Goal: Transaction & Acquisition: Book appointment/travel/reservation

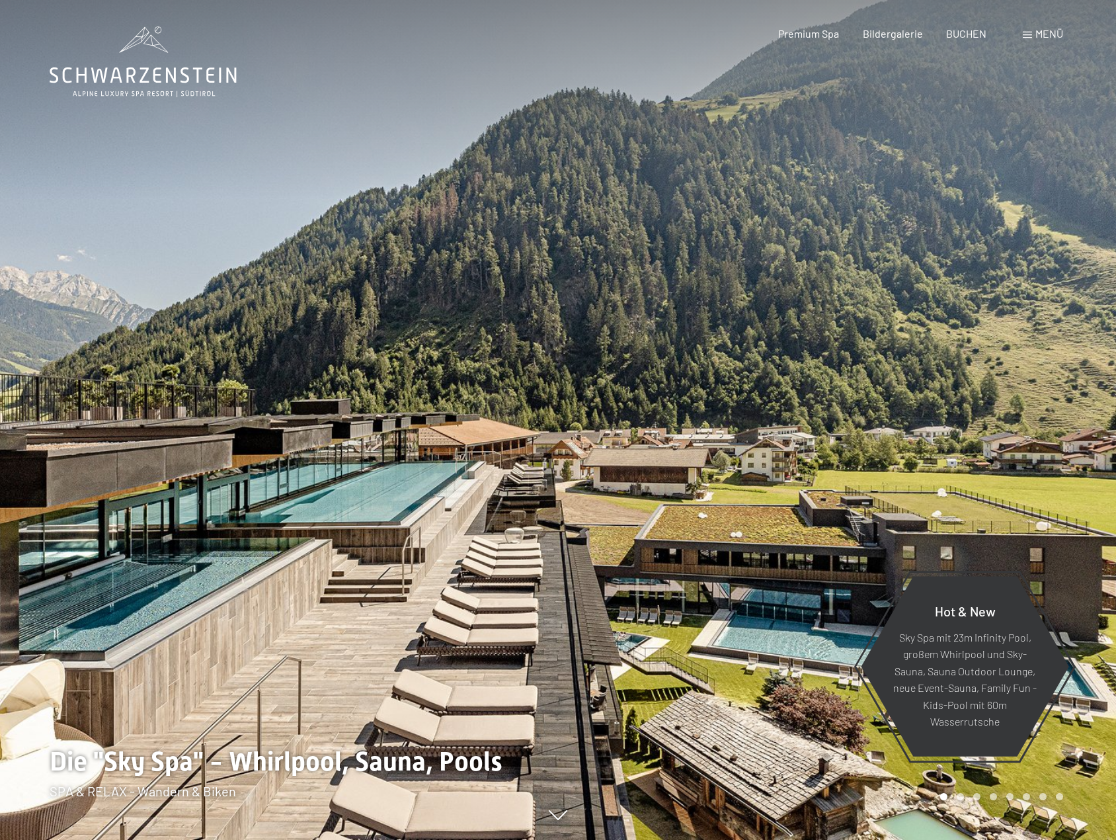
click at [1054, 30] on span "Menü" at bounding box center [1049, 33] width 28 height 13
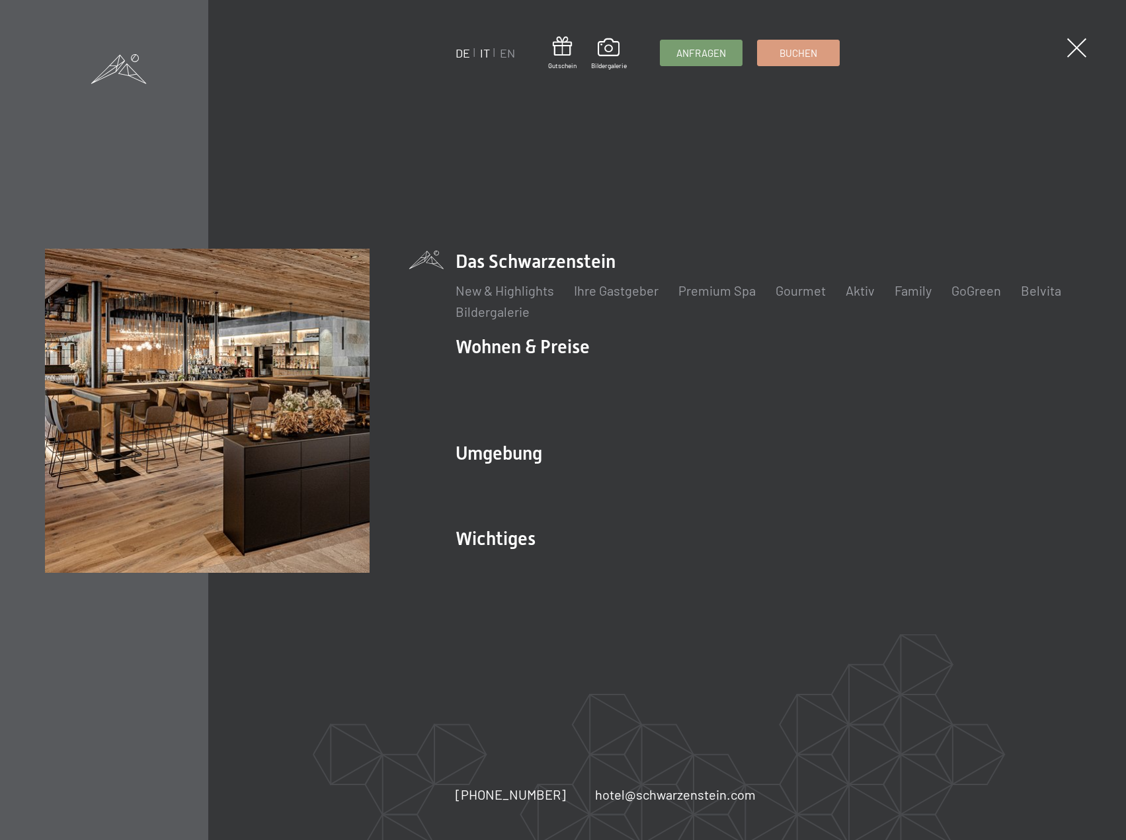
click at [487, 48] on link "IT" at bounding box center [485, 53] width 10 height 15
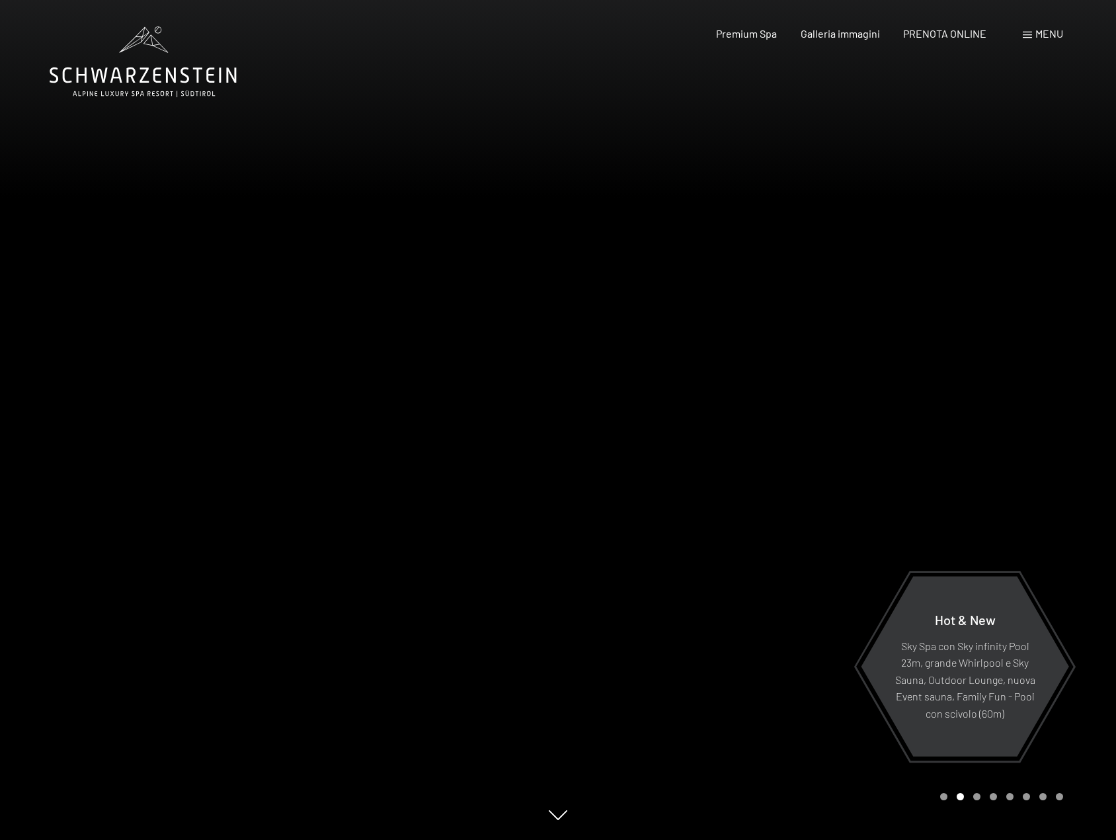
click at [948, 40] on div "Premium Spa Galleria immagini PRENOTA ONLINE" at bounding box center [840, 33] width 340 height 15
click at [948, 24] on div "PRENOTA ONLINE" at bounding box center [944, 31] width 83 height 15
click at [958, 30] on span "PRENOTA ONLINE" at bounding box center [944, 31] width 83 height 13
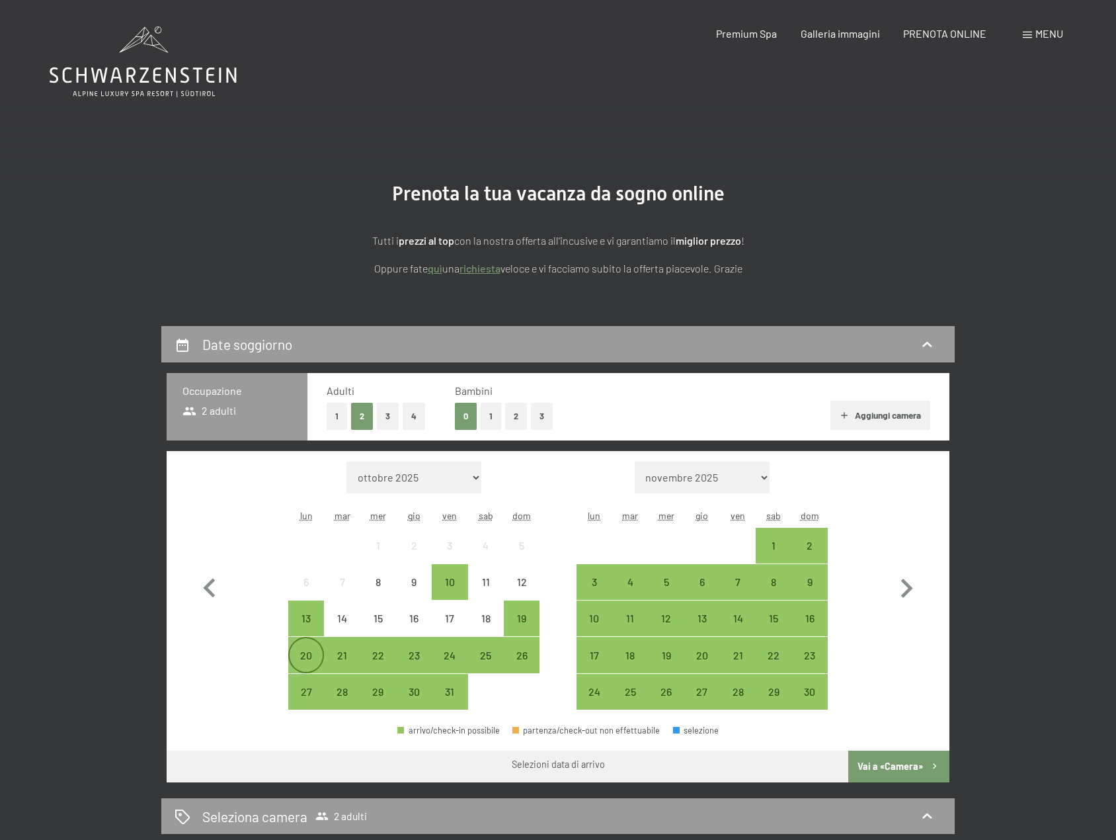
click at [310, 650] on div "20" at bounding box center [306, 666] width 33 height 33
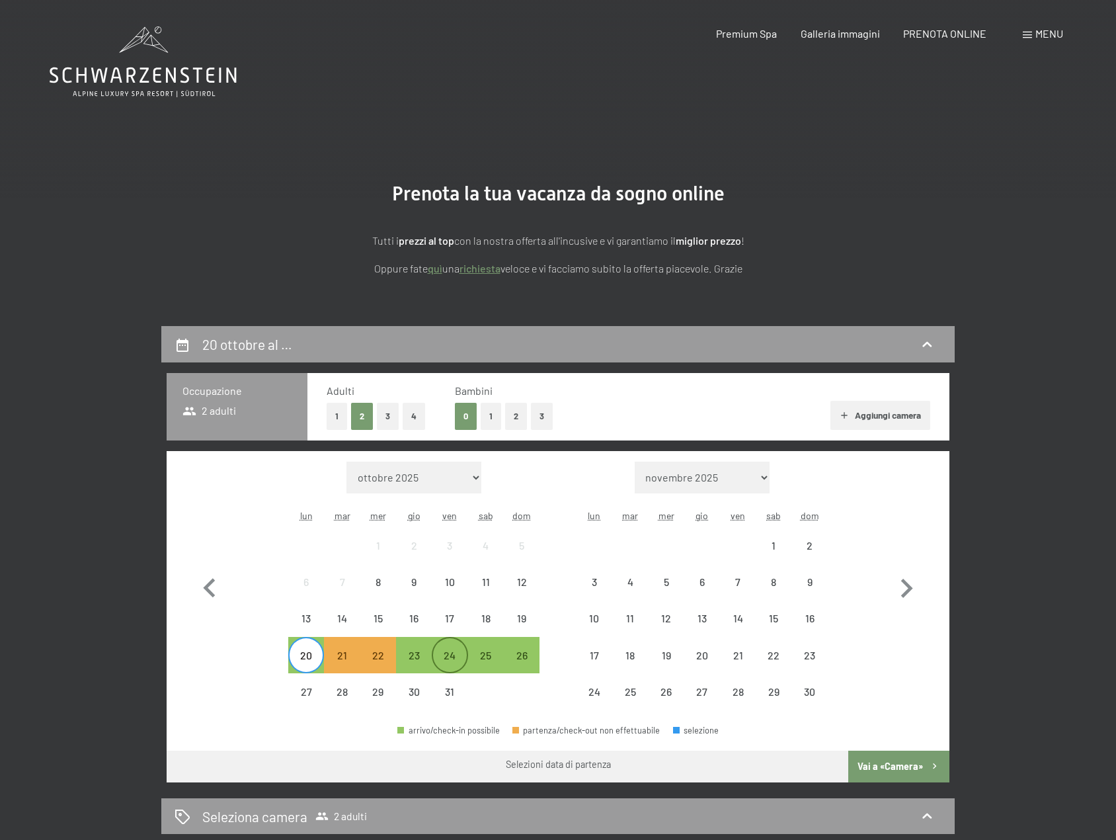
click at [458, 650] on div "24" at bounding box center [449, 666] width 33 height 33
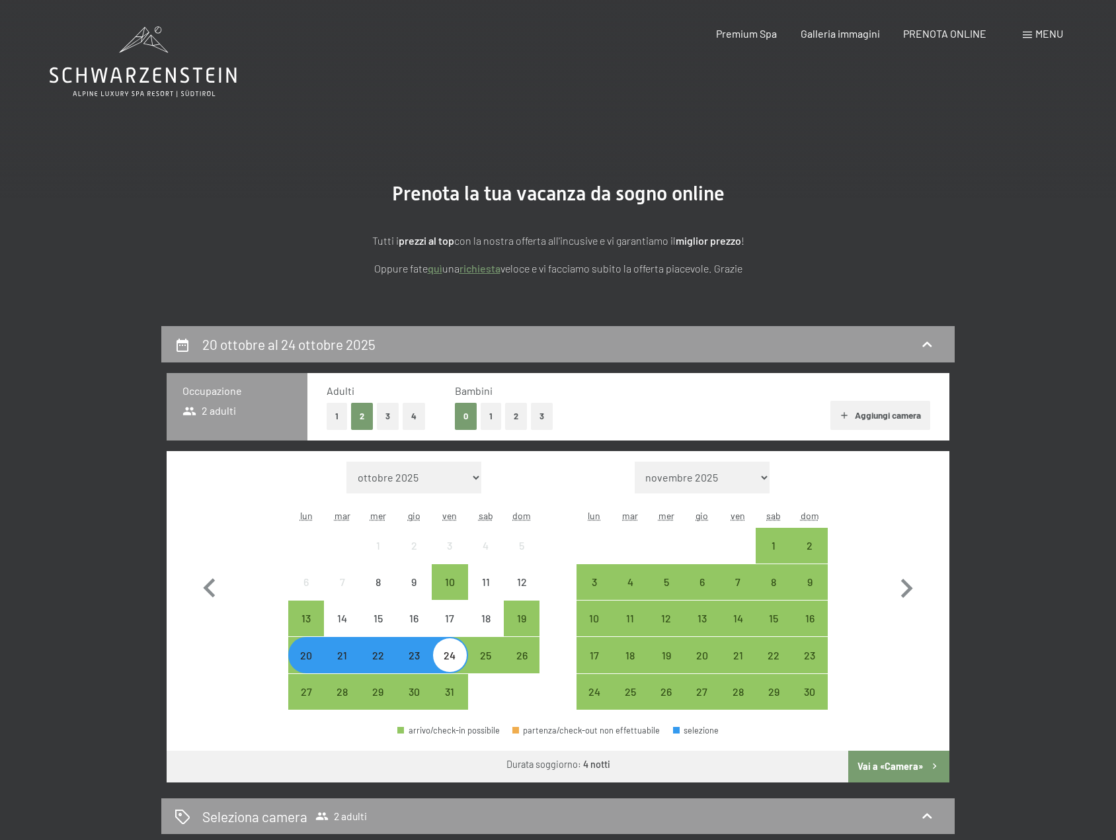
click at [875, 758] on button "Vai a «Camera»" at bounding box center [898, 766] width 101 height 32
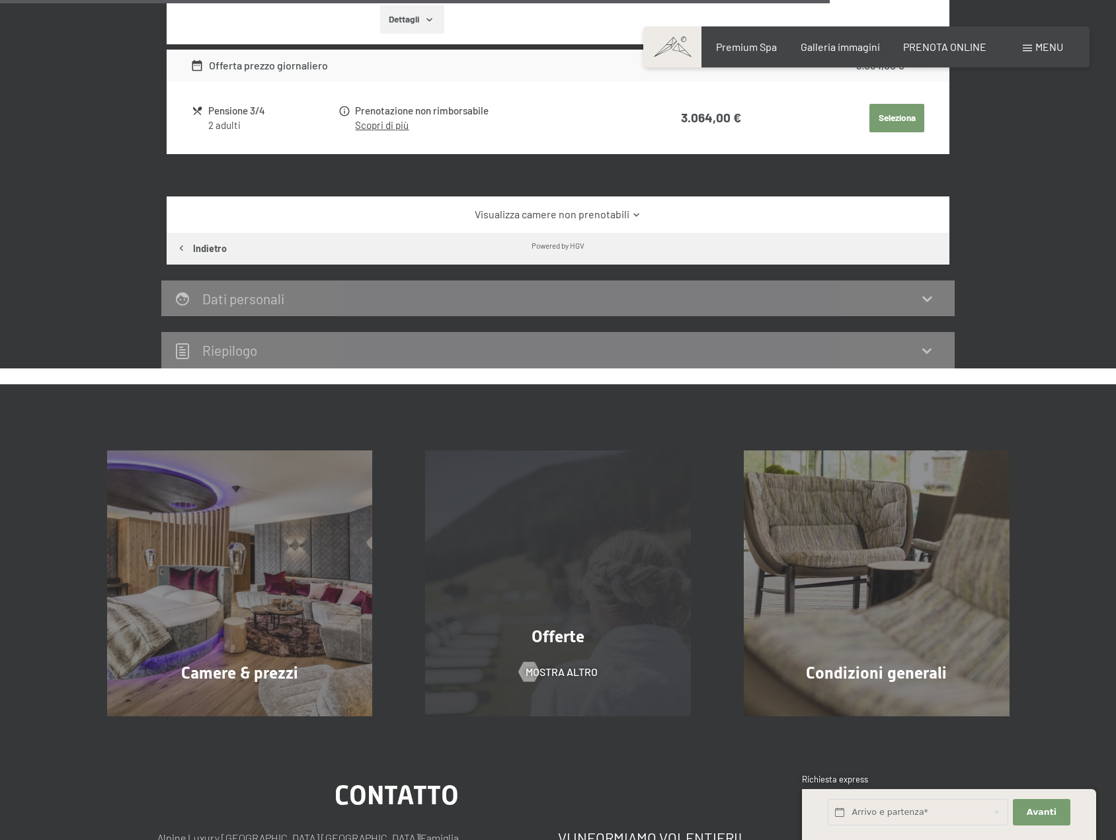
scroll to position [1979, 0]
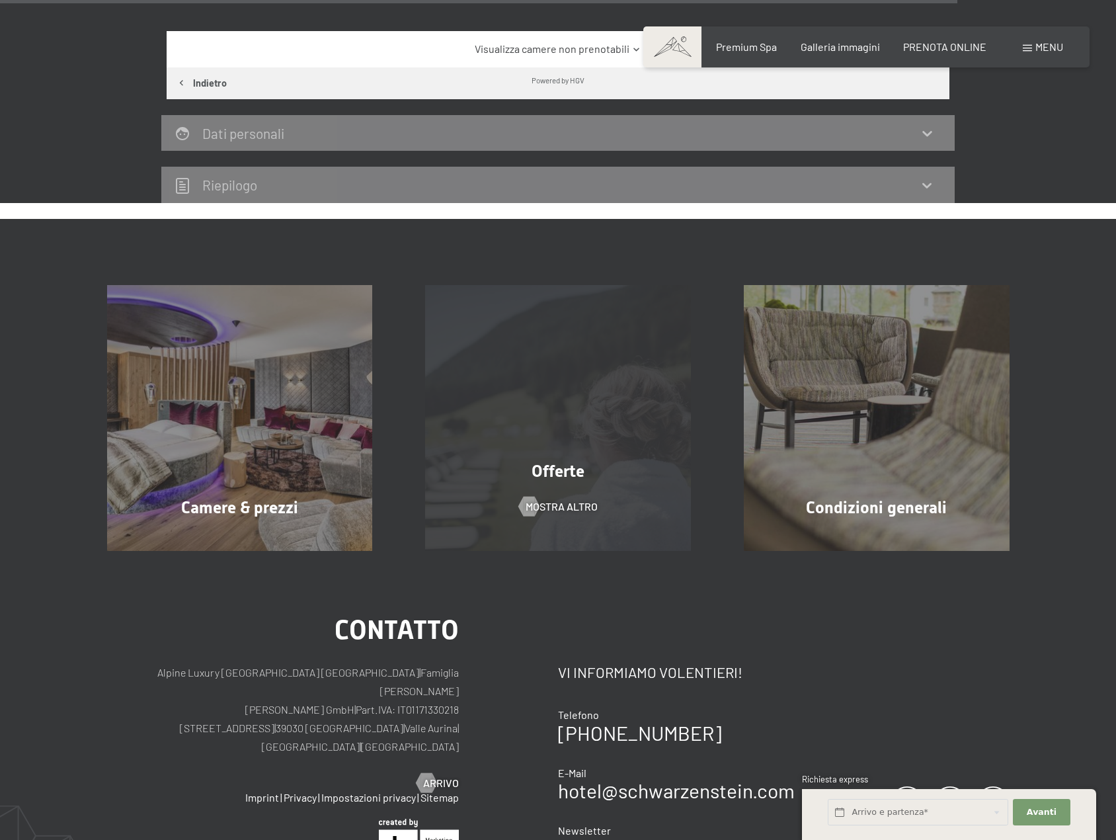
click at [580, 467] on span "Offerte" at bounding box center [558, 470] width 53 height 19
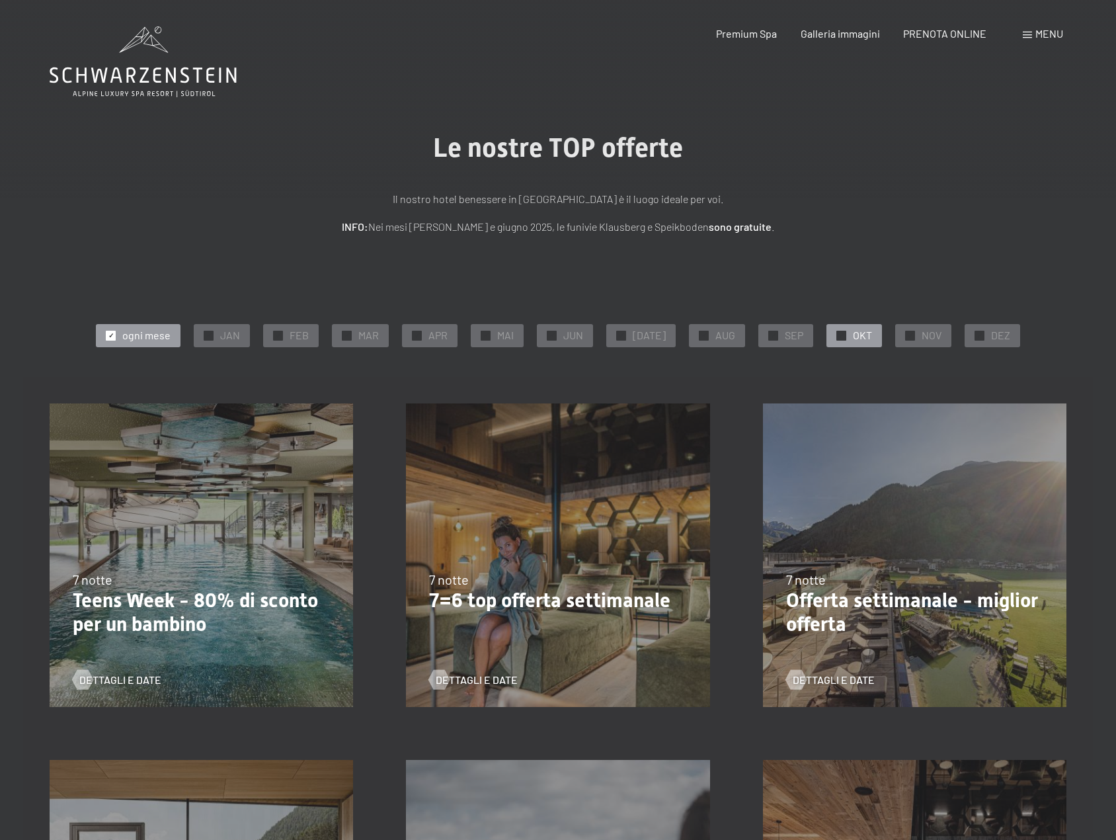
click at [843, 328] on div "✓ OKT" at bounding box center [854, 335] width 56 height 22
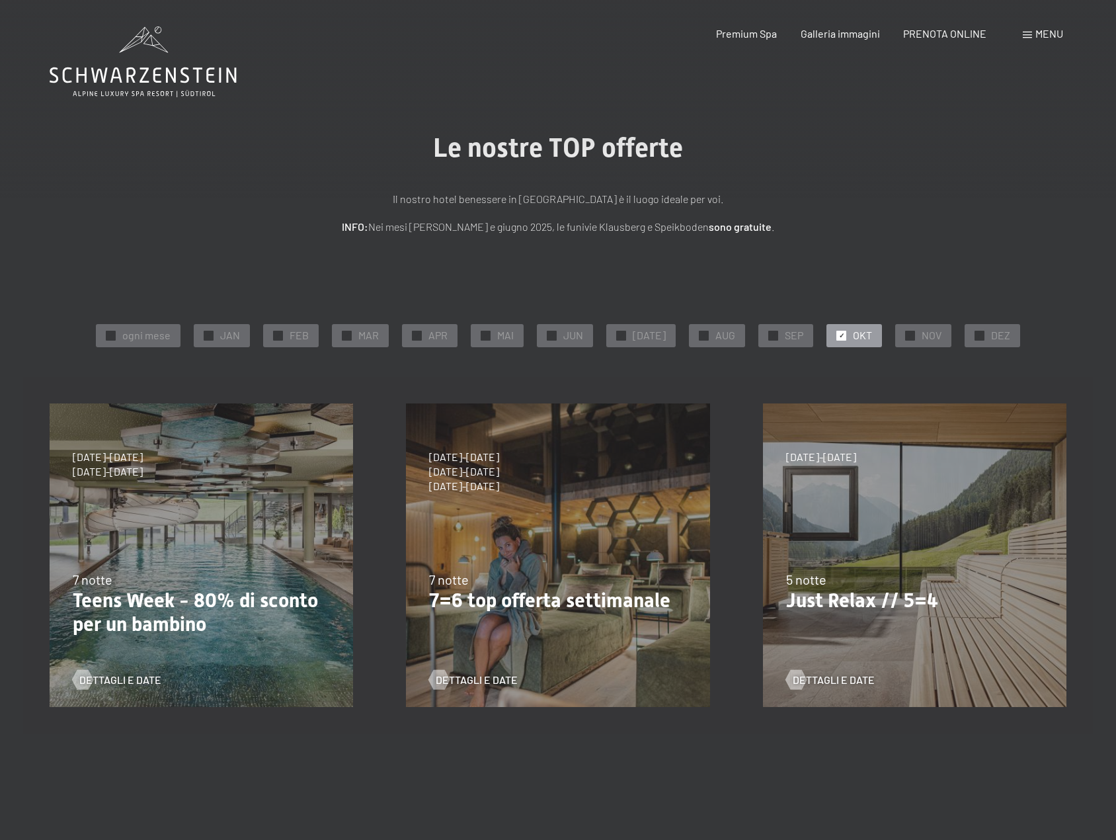
click at [959, 551] on div "26/10/2025-31/10/2025 21/12/2025-26/12/2025 4/1/2026-23/1/2026 8/3/2026-27/3/20…" at bounding box center [915, 555] width 356 height 356
click at [832, 683] on span "Dettagli e Date" at bounding box center [847, 679] width 82 height 15
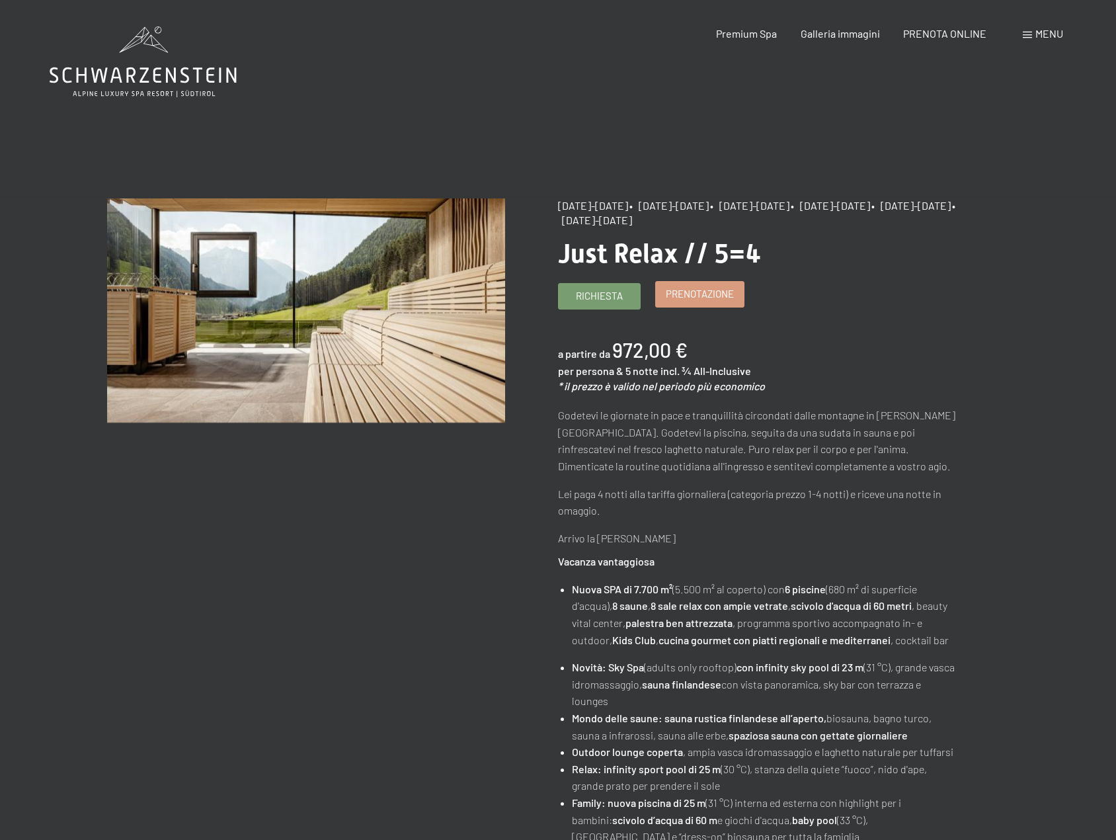
click at [694, 296] on span "Prenotazione" at bounding box center [700, 294] width 68 height 14
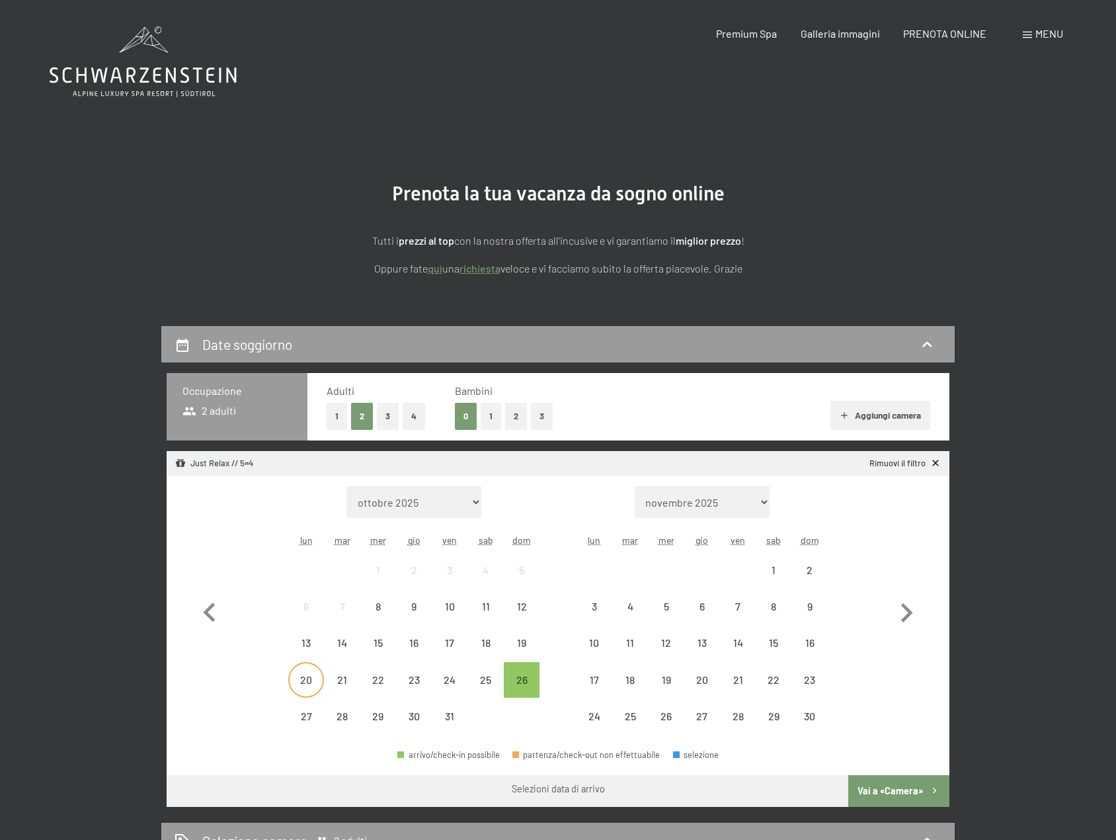
click at [307, 679] on div "20" at bounding box center [306, 690] width 33 height 33
click at [442, 679] on div "24" at bounding box center [449, 690] width 33 height 33
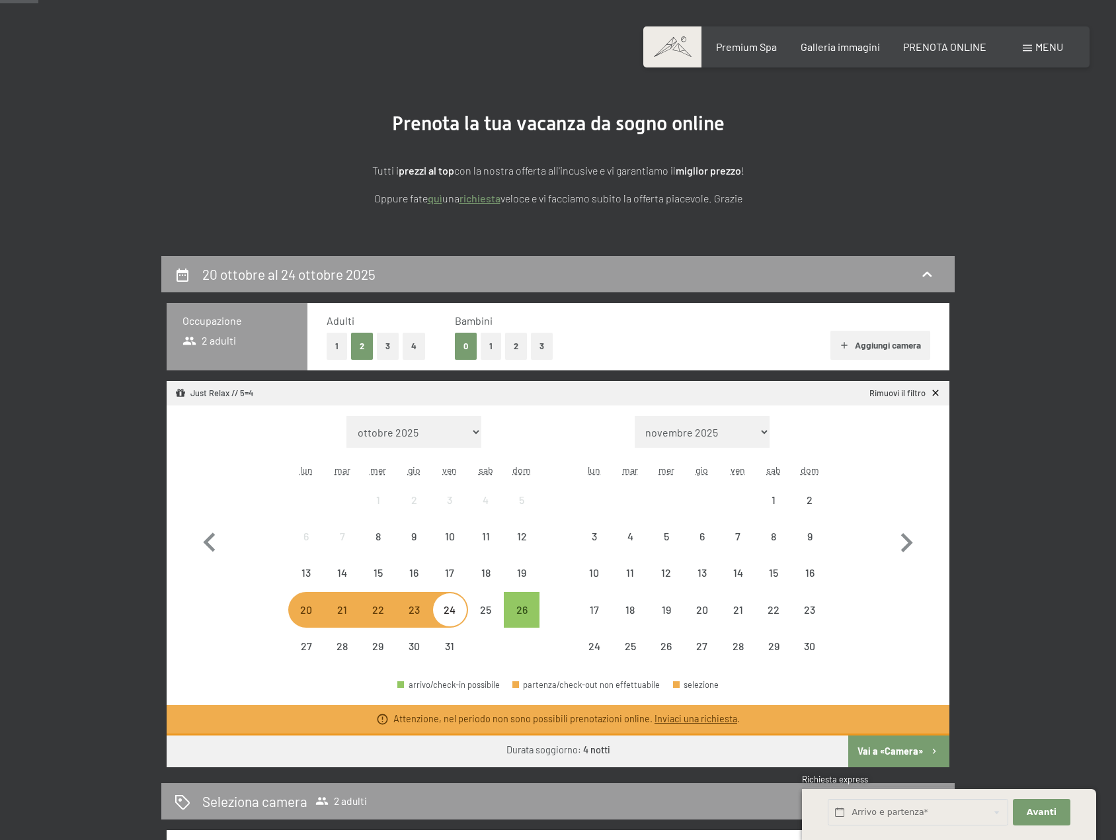
scroll to position [132, 0]
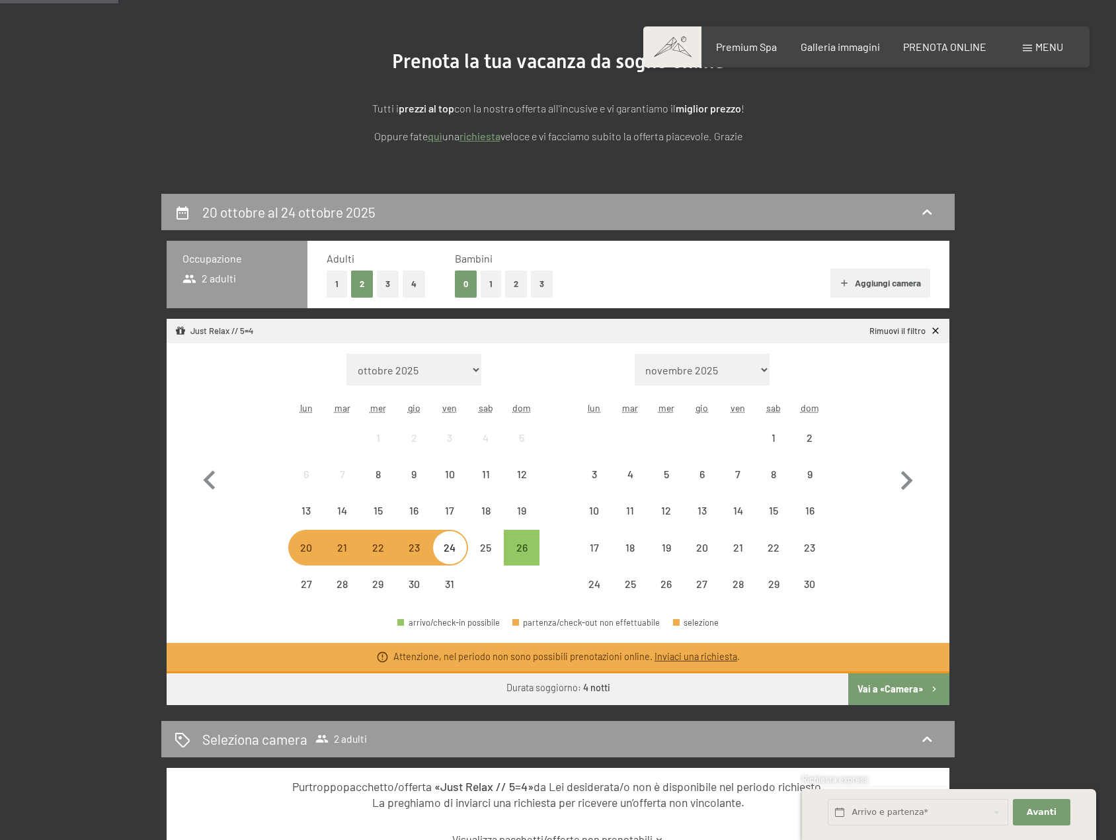
click at [350, 563] on div "21" at bounding box center [341, 558] width 33 height 33
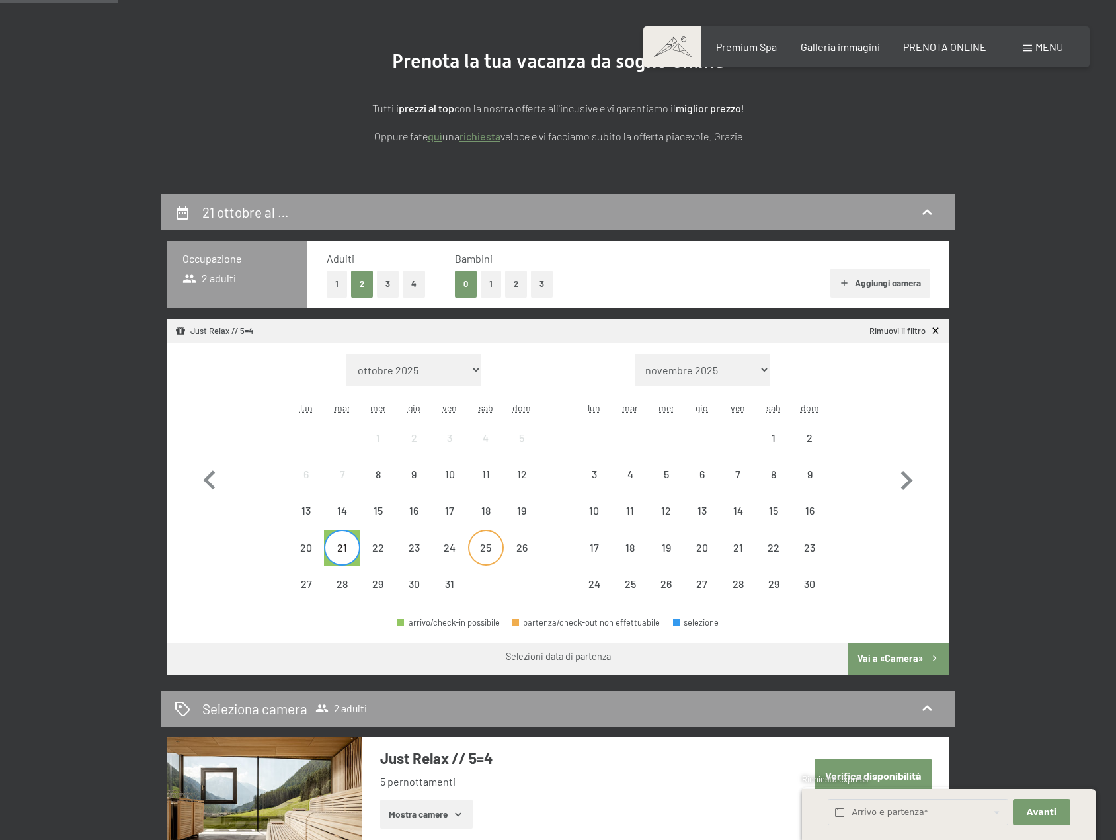
click at [471, 546] on div "25" at bounding box center [485, 558] width 33 height 33
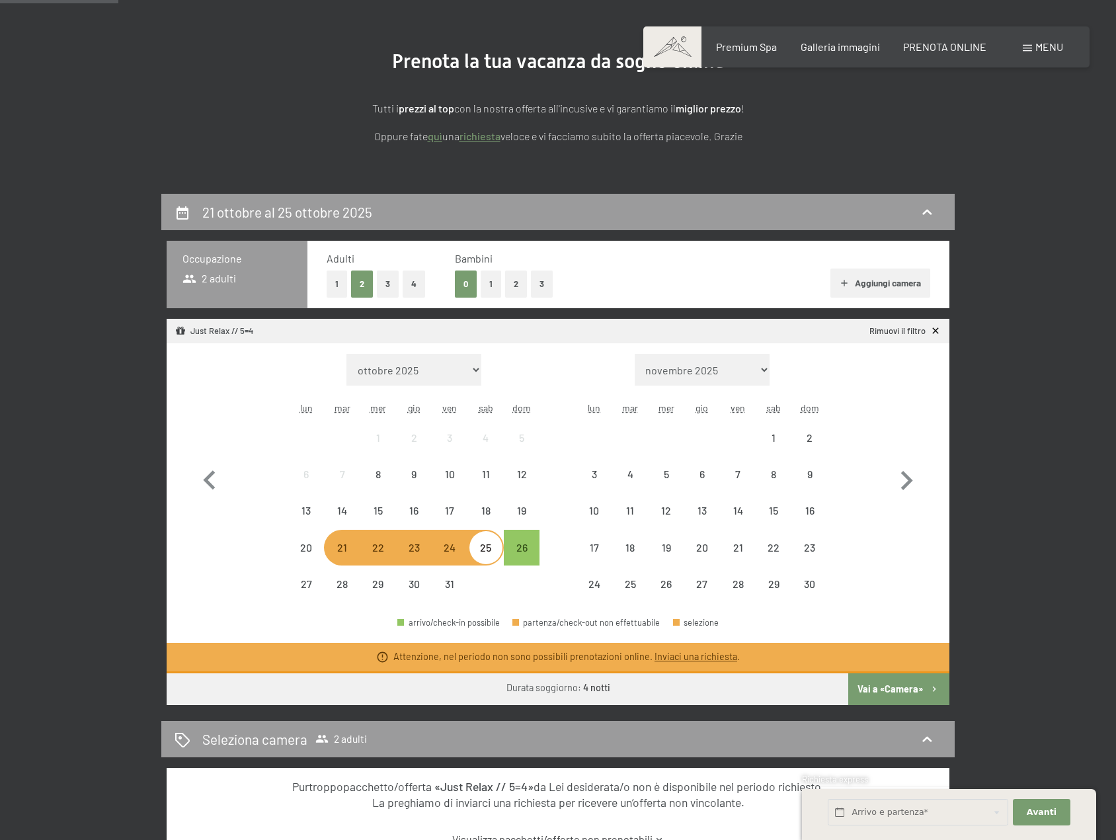
click at [340, 550] on div "21" at bounding box center [341, 558] width 33 height 33
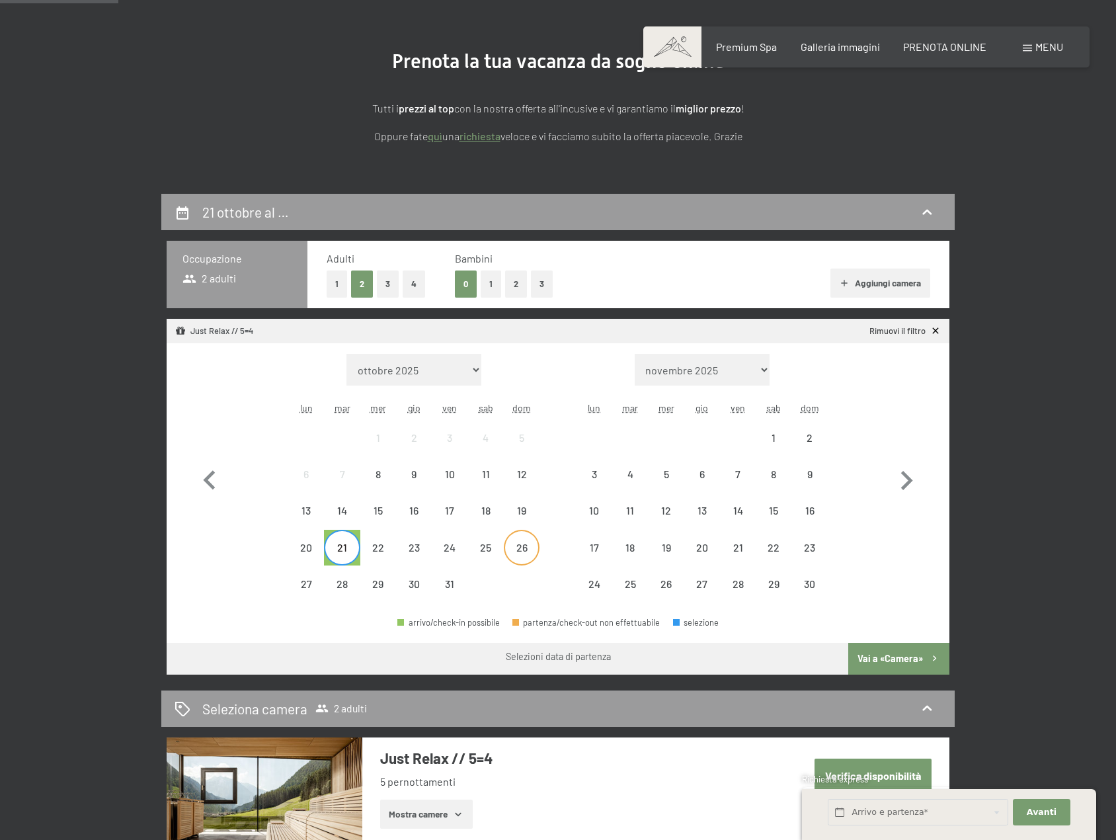
click at [518, 545] on div "26" at bounding box center [521, 558] width 33 height 33
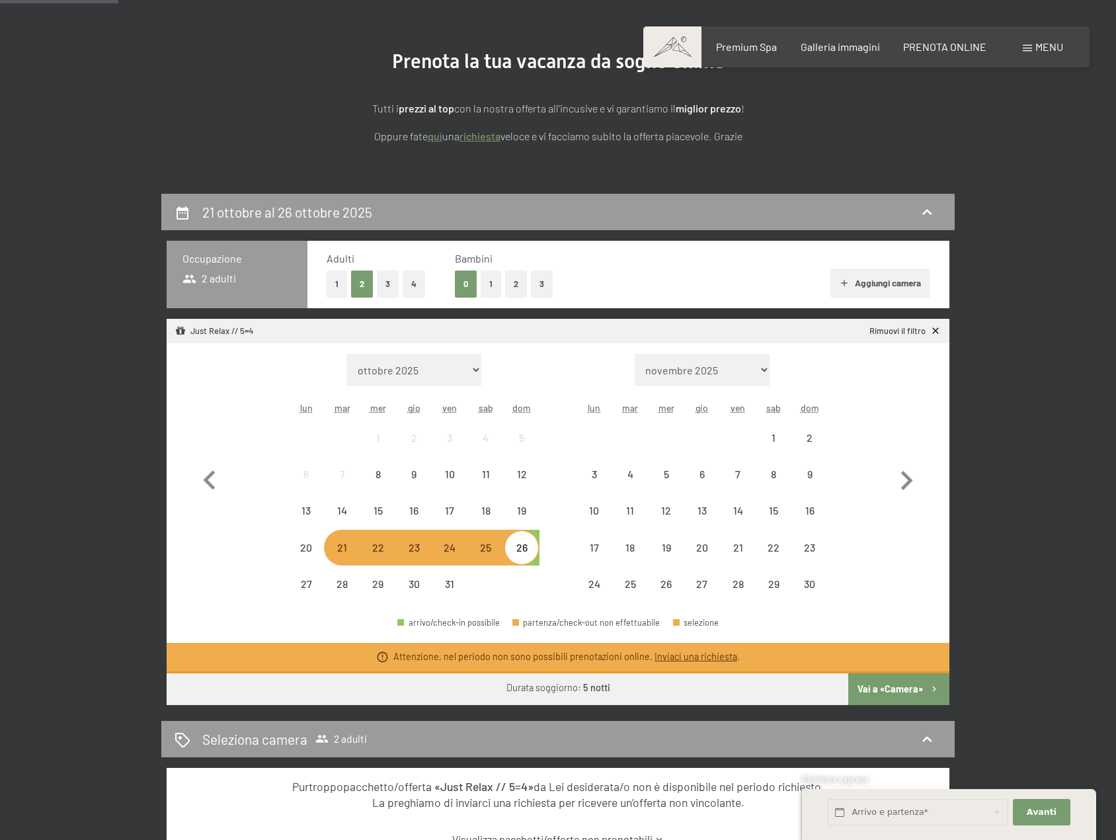
click at [313, 632] on div "arrivo/check-in possibile partenza/check-out non effettuabile selezione" at bounding box center [558, 628] width 783 height 30
click at [545, 584] on div "Mese/anno ottobre 2025 novembre 2025 dicembre 2025 gennaio 2026 febbraio 2026 m…" at bounding box center [558, 478] width 736 height 249
click at [528, 547] on div "26" at bounding box center [521, 558] width 33 height 33
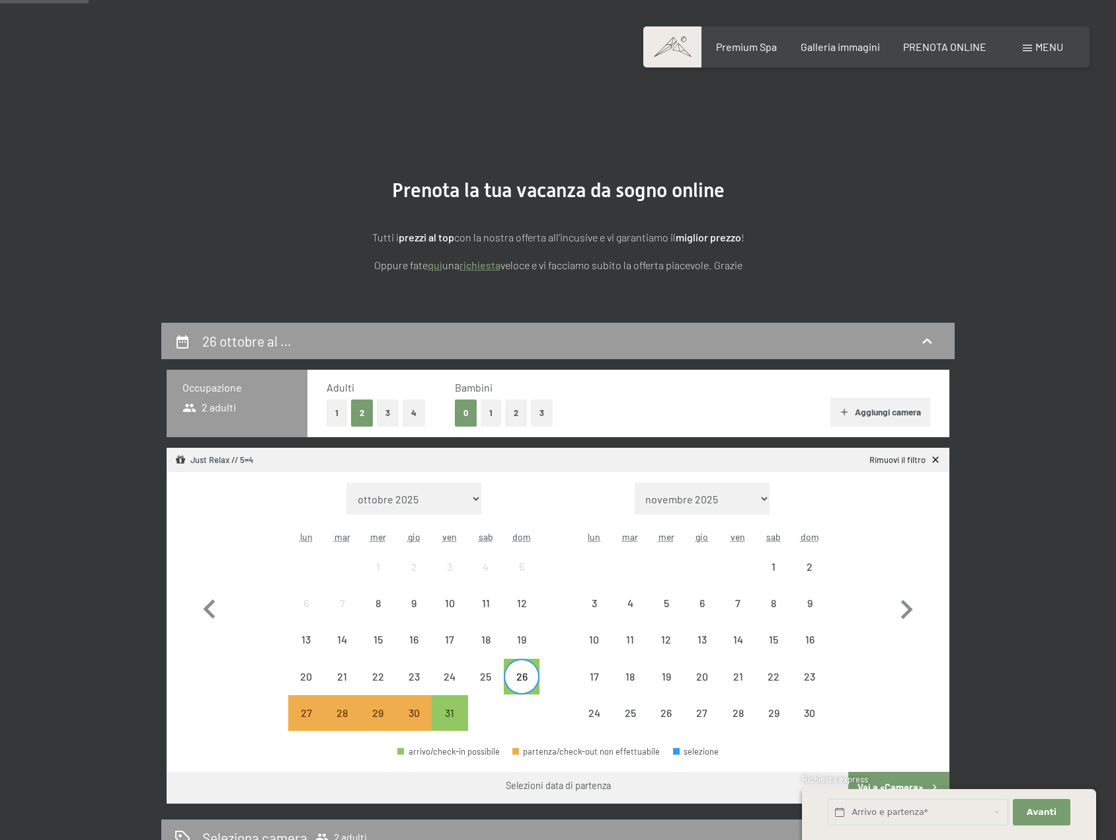
scroll to position [0, 0]
